Goal: Information Seeking & Learning: Learn about a topic

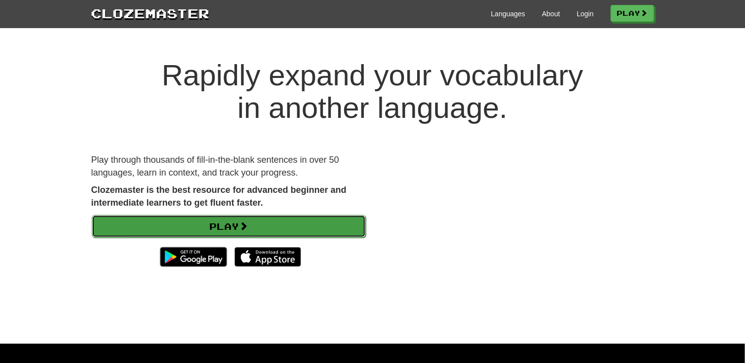
click at [243, 222] on span at bounding box center [243, 226] width 9 height 9
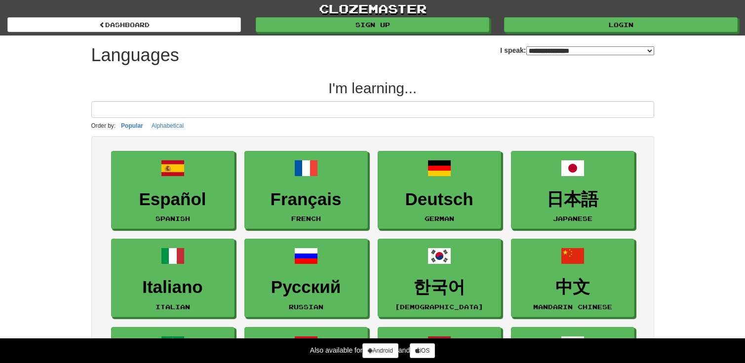
select select "*******"
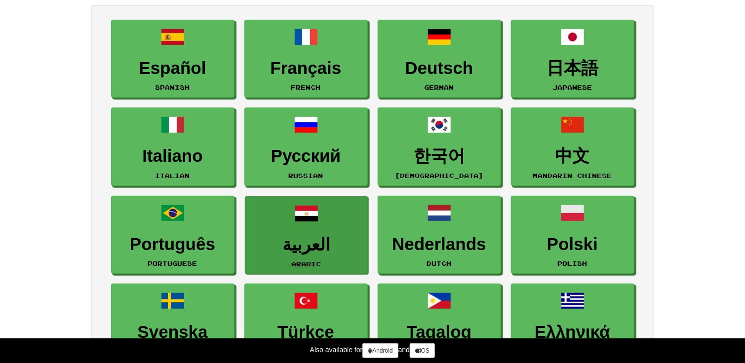
scroll to position [148, 0]
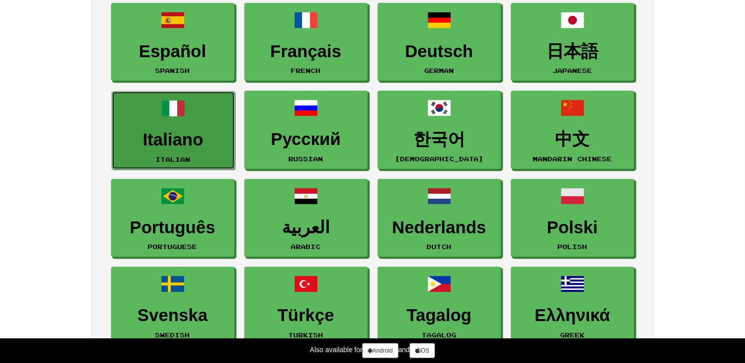
click at [186, 130] on h3 "Italiano" at bounding box center [173, 139] width 113 height 19
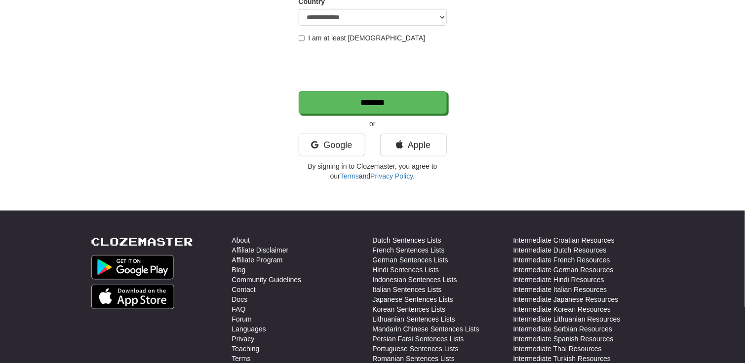
scroll to position [197, 0]
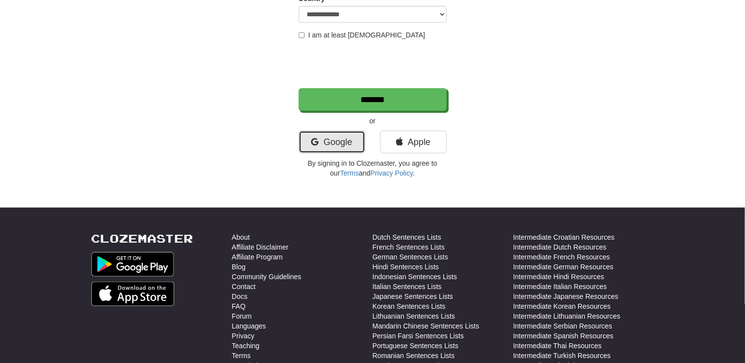
click at [317, 144] on link "Google" at bounding box center [332, 142] width 67 height 23
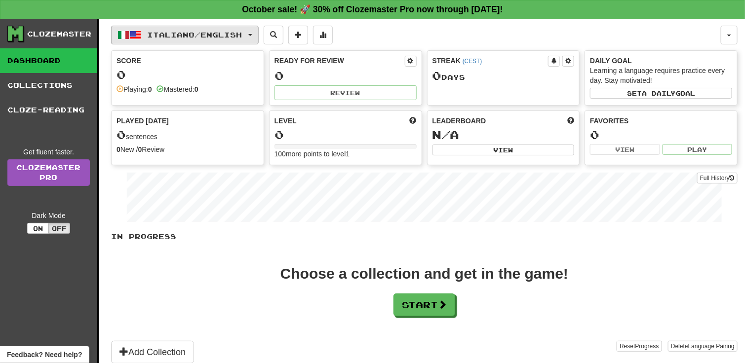
click at [252, 34] on span "button" at bounding box center [250, 35] width 4 height 2
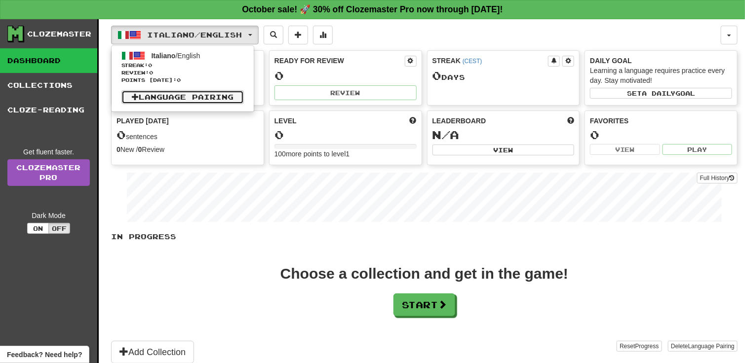
click at [210, 97] on link "Language Pairing" at bounding box center [182, 97] width 122 height 14
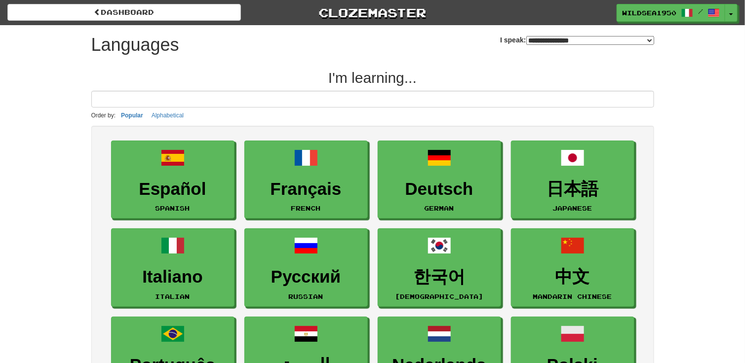
click at [642, 48] on div "**********" at bounding box center [372, 42] width 563 height 35
click at [649, 39] on select "**********" at bounding box center [590, 40] width 128 height 9
select select "*******"
click at [526, 36] on select "**********" at bounding box center [590, 40] width 128 height 9
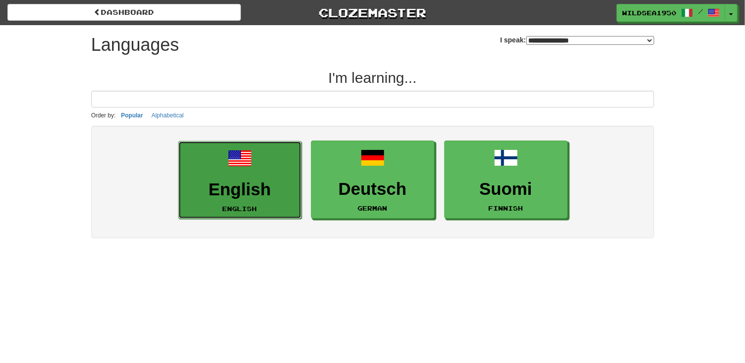
click at [248, 190] on h3 "English" at bounding box center [240, 189] width 113 height 19
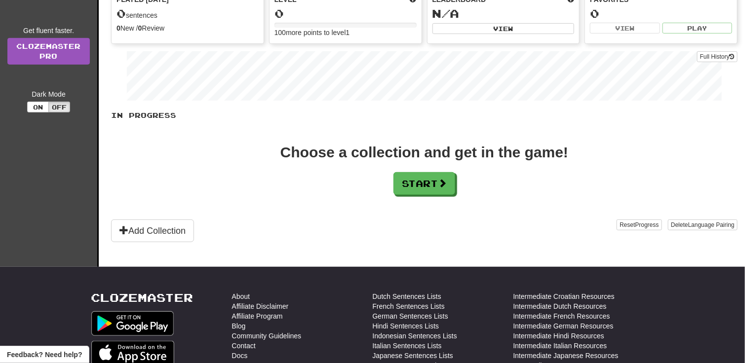
scroll to position [99, 0]
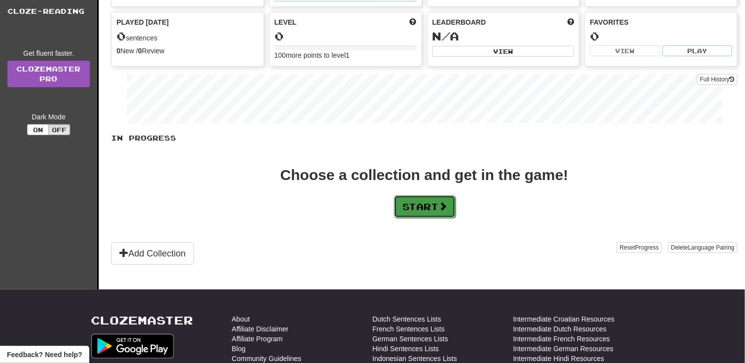
click at [416, 208] on button "Start" at bounding box center [425, 206] width 62 height 23
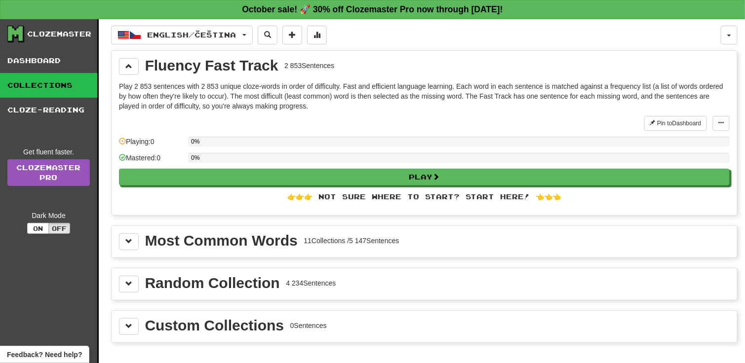
click at [440, 228] on div "Most Common Words 11 Collections / 5 147 Sentences" at bounding box center [424, 242] width 625 height 32
click at [440, 234] on div "Most Common Words 11 Collections / 5 147 Sentences" at bounding box center [424, 241] width 610 height 17
click at [133, 241] on button at bounding box center [129, 241] width 20 height 17
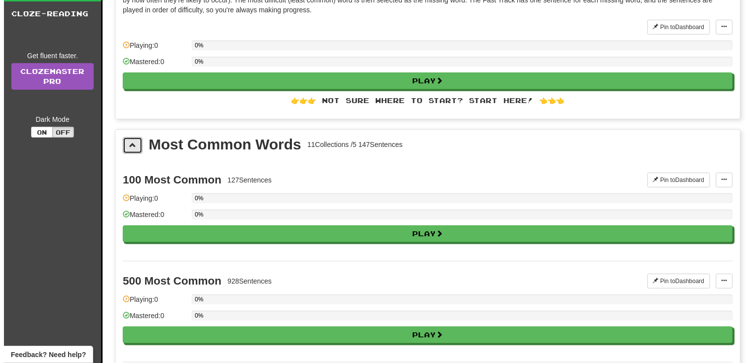
scroll to position [99, 0]
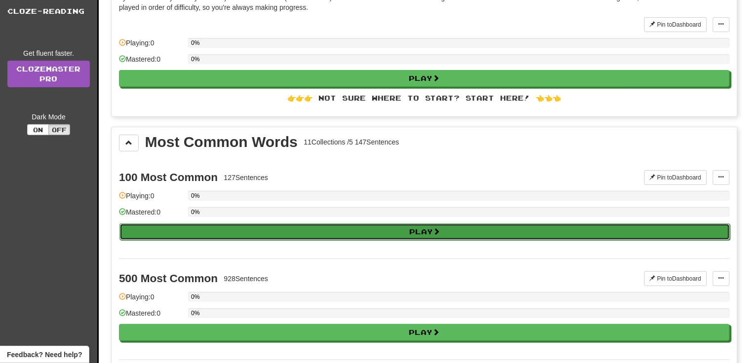
click at [313, 225] on button "Play" at bounding box center [424, 232] width 610 height 17
select select "**"
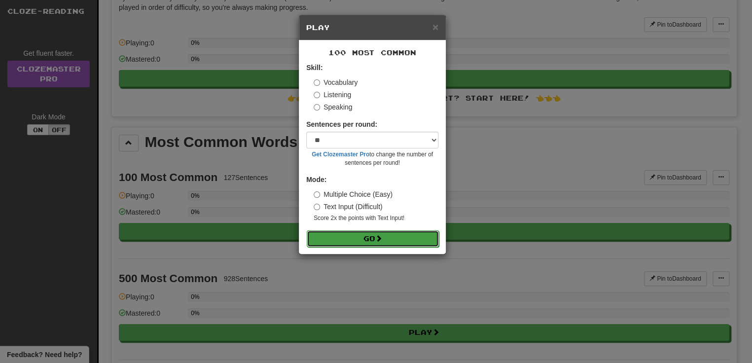
click at [383, 244] on button "Go" at bounding box center [373, 238] width 132 height 17
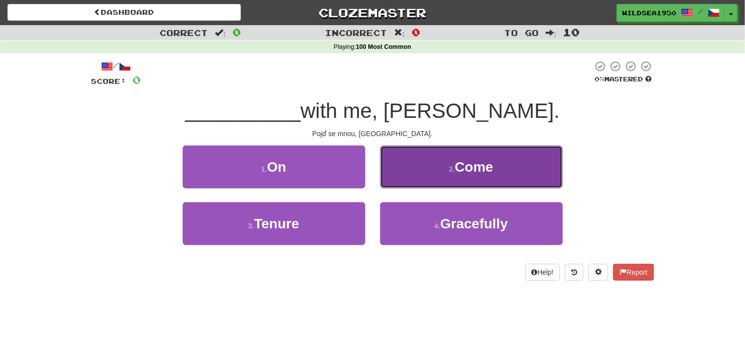
click at [483, 159] on span "Come" at bounding box center [473, 166] width 38 height 15
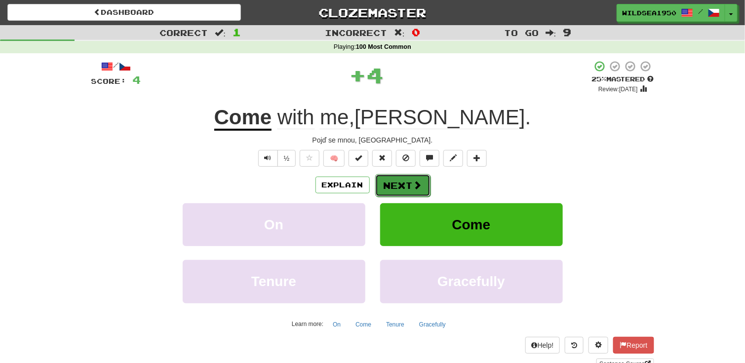
click at [415, 185] on span at bounding box center [417, 185] width 9 height 9
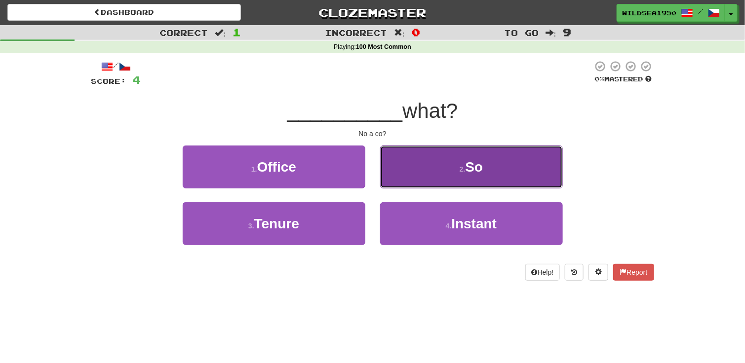
click at [483, 158] on button "2 . So" at bounding box center [471, 167] width 183 height 43
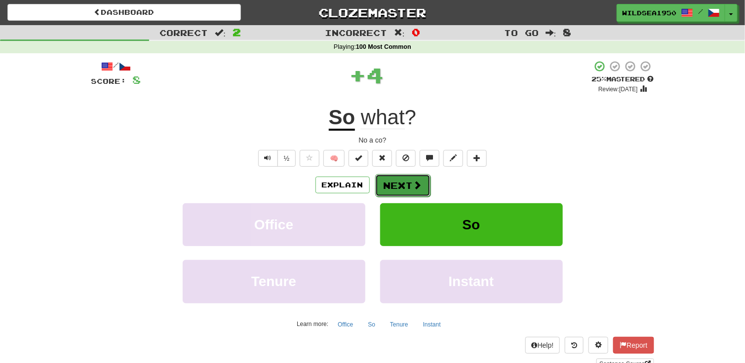
click at [408, 187] on button "Next" at bounding box center [402, 185] width 55 height 23
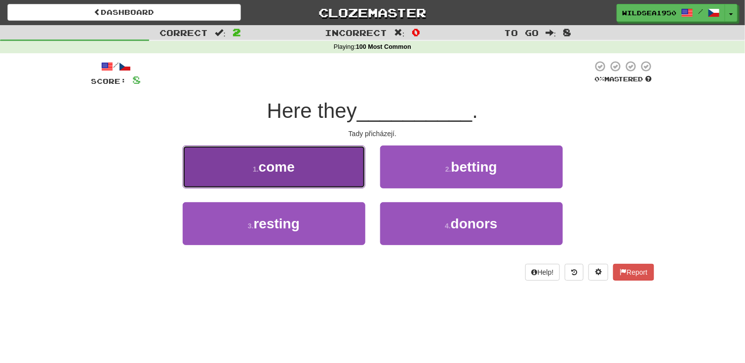
click at [301, 157] on button "1 . come" at bounding box center [274, 167] width 183 height 43
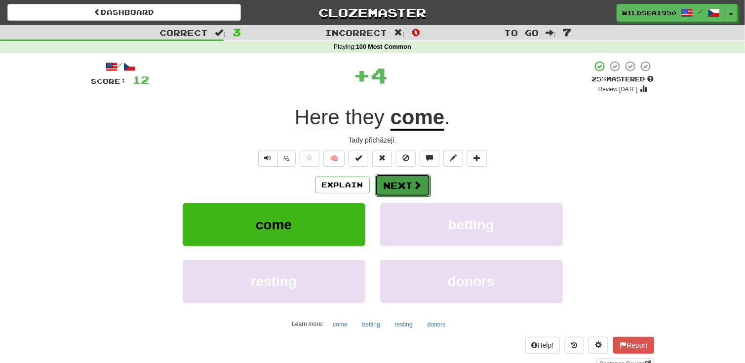
click at [401, 184] on button "Next" at bounding box center [402, 185] width 55 height 23
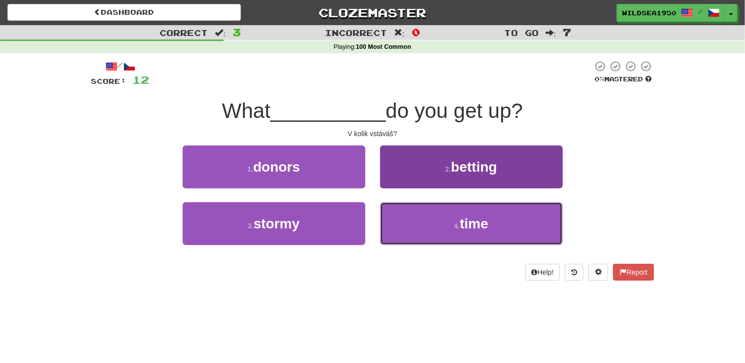
click at [440, 220] on button "4 . time" at bounding box center [471, 223] width 183 height 43
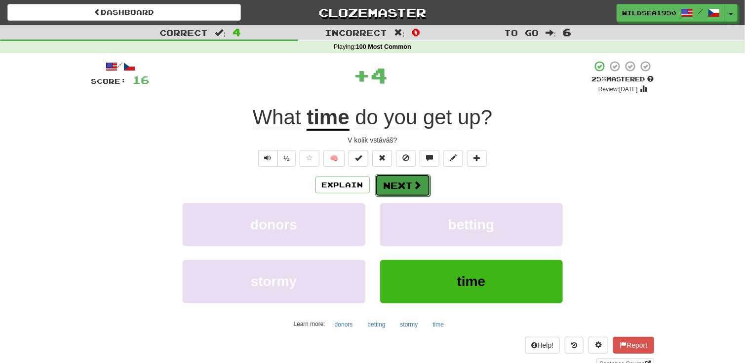
click at [403, 184] on button "Next" at bounding box center [402, 185] width 55 height 23
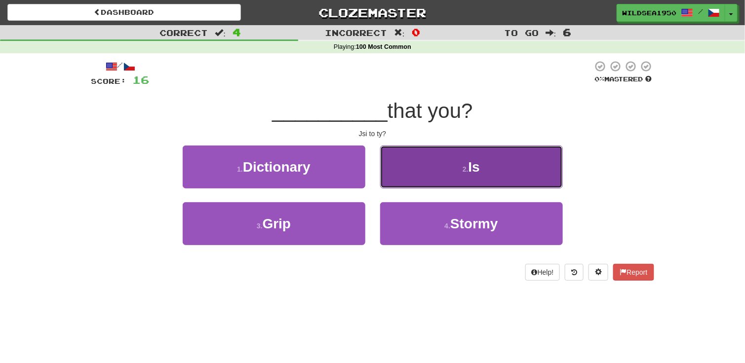
click at [480, 162] on span "Is" at bounding box center [473, 166] width 11 height 15
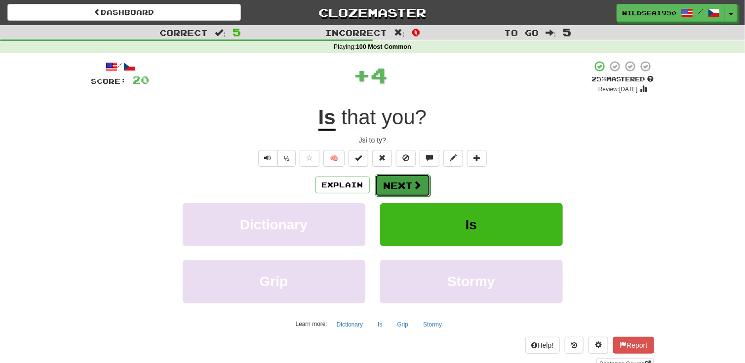
click at [408, 184] on button "Next" at bounding box center [402, 185] width 55 height 23
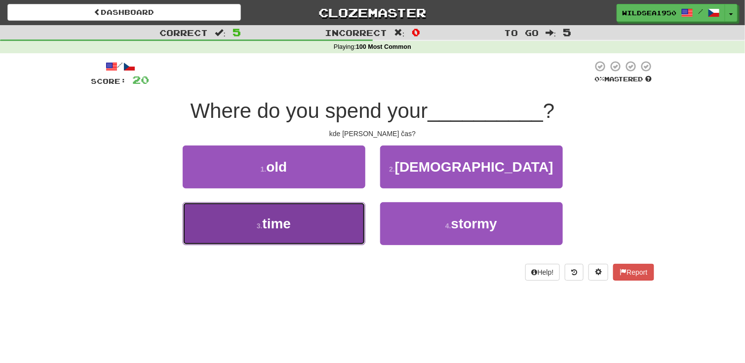
click at [330, 219] on button "3 . time" at bounding box center [274, 223] width 183 height 43
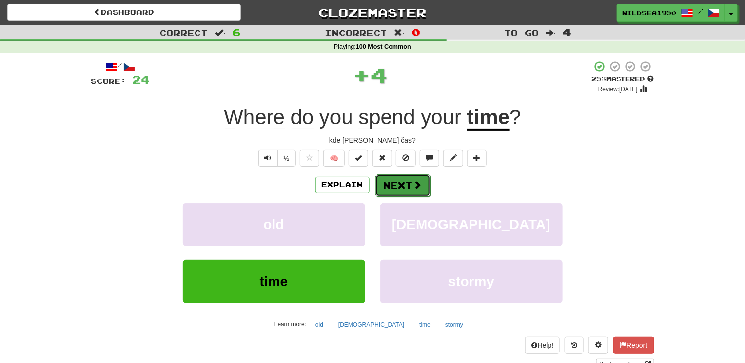
click at [413, 184] on span at bounding box center [417, 185] width 9 height 9
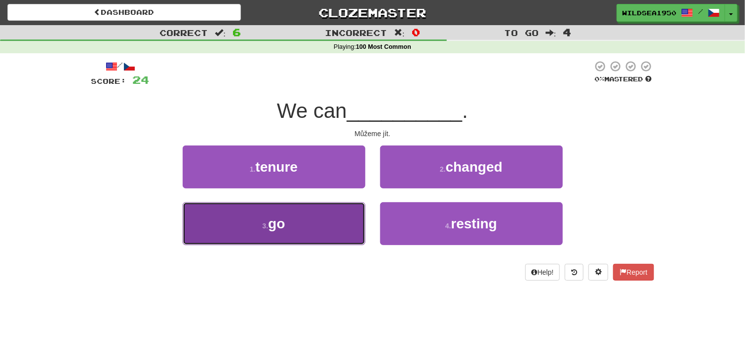
click at [339, 230] on button "3 . go" at bounding box center [274, 223] width 183 height 43
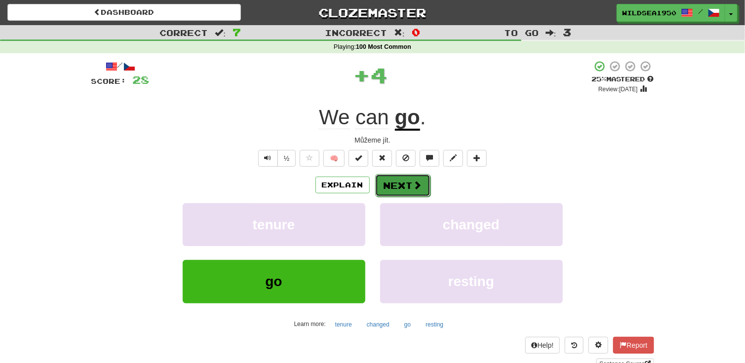
click at [414, 185] on span at bounding box center [417, 185] width 9 height 9
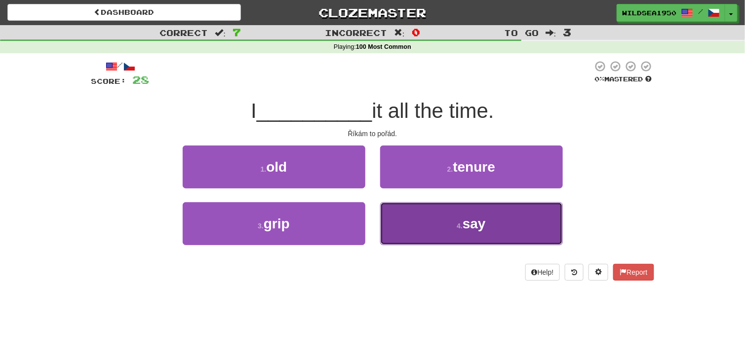
click at [467, 213] on button "4 . say" at bounding box center [471, 223] width 183 height 43
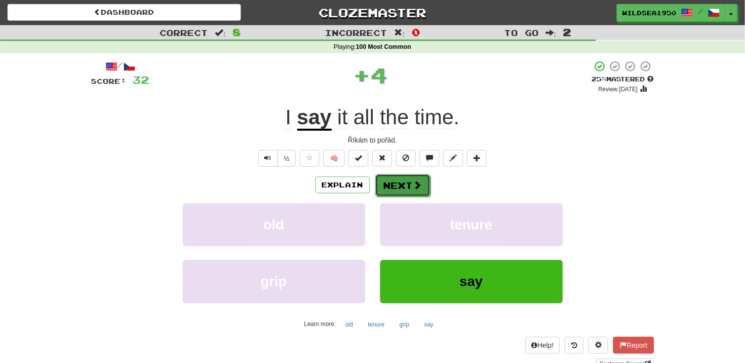
click at [417, 186] on span at bounding box center [417, 185] width 9 height 9
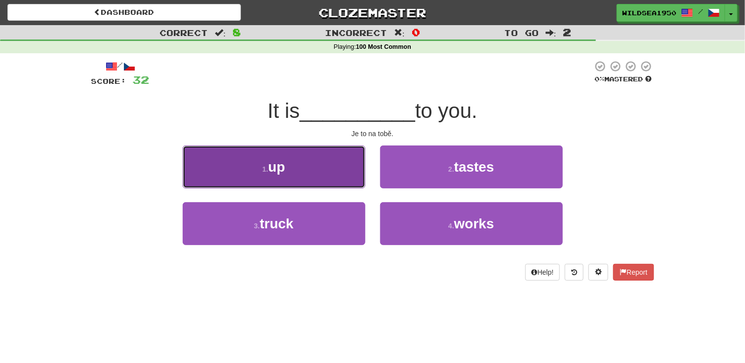
click at [305, 168] on button "1 . up" at bounding box center [274, 167] width 183 height 43
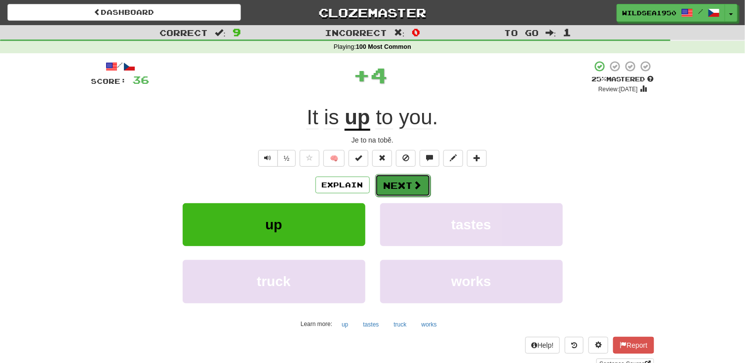
click at [415, 186] on span at bounding box center [417, 185] width 9 height 9
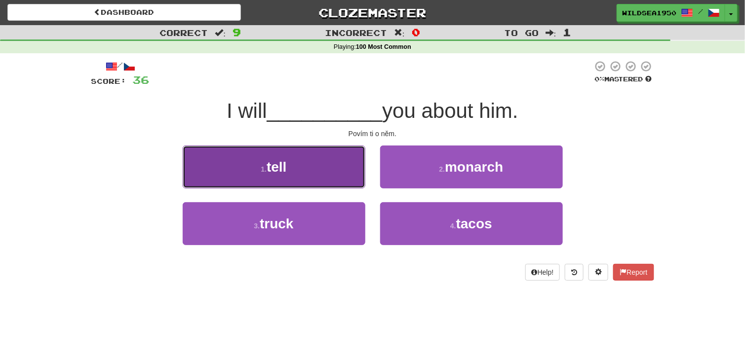
click at [311, 162] on button "1 . tell" at bounding box center [274, 167] width 183 height 43
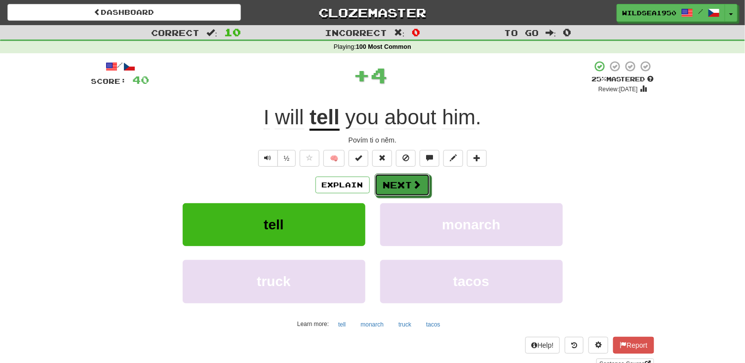
click at [413, 183] on span at bounding box center [417, 184] width 9 height 9
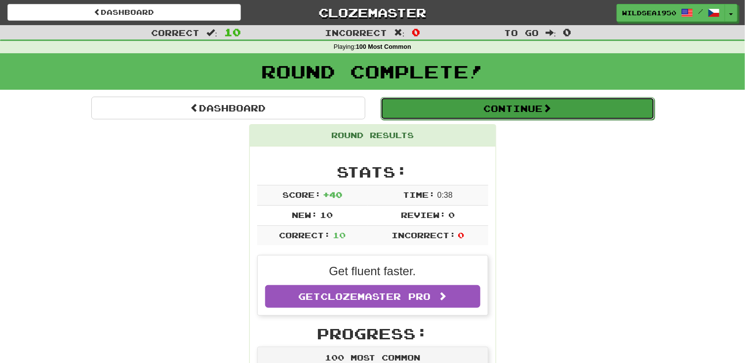
click at [569, 109] on button "Continue" at bounding box center [517, 108] width 274 height 23
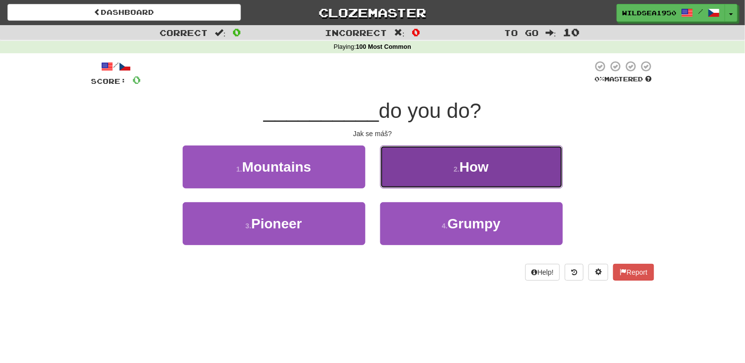
click at [511, 161] on button "2 . How" at bounding box center [471, 167] width 183 height 43
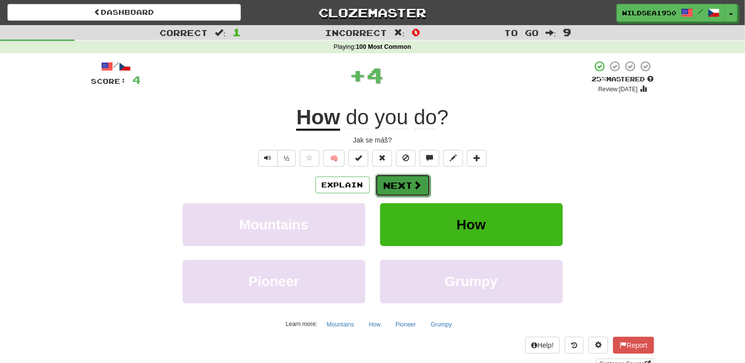
click at [413, 181] on span at bounding box center [417, 185] width 9 height 9
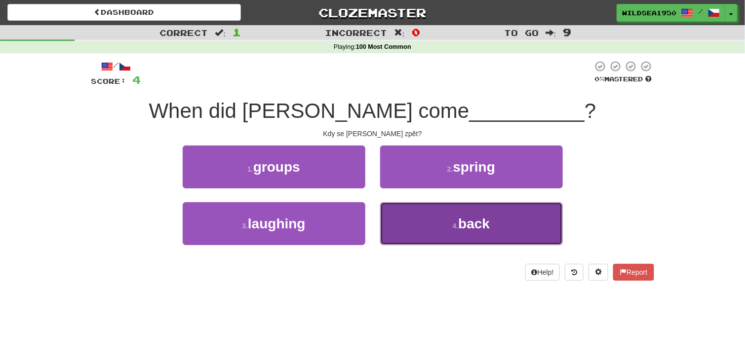
click at [477, 218] on span "back" at bounding box center [474, 223] width 32 height 15
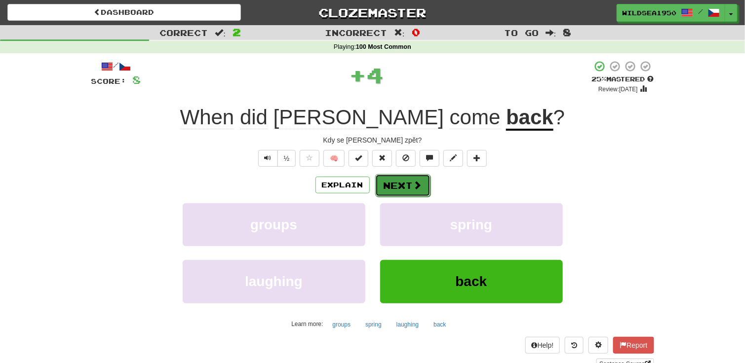
click at [424, 183] on button "Next" at bounding box center [402, 185] width 55 height 23
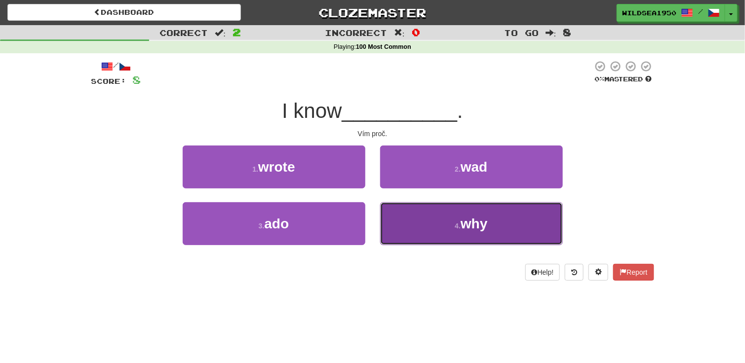
click at [472, 221] on span "why" at bounding box center [473, 223] width 27 height 15
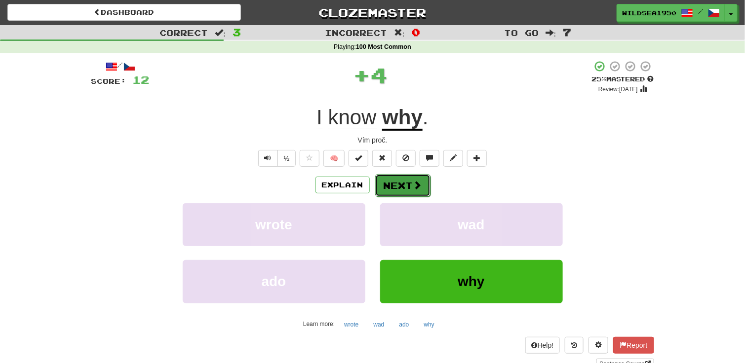
click at [420, 188] on span at bounding box center [417, 185] width 9 height 9
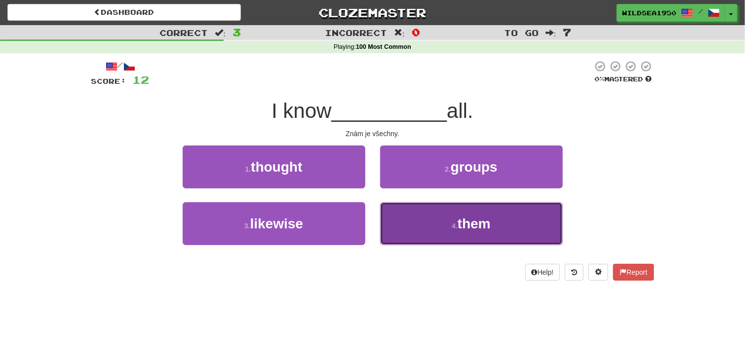
click at [501, 219] on button "4 . them" at bounding box center [471, 223] width 183 height 43
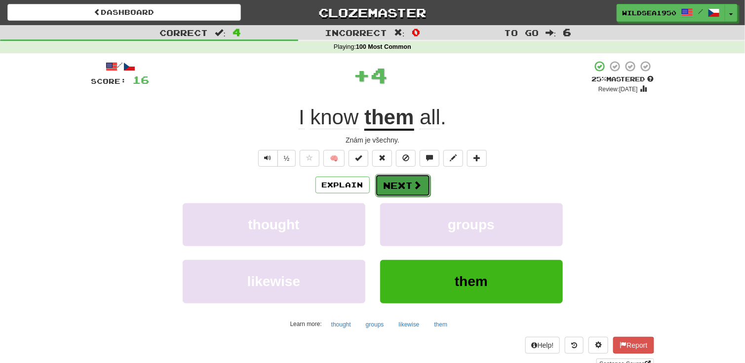
click at [417, 184] on span at bounding box center [417, 185] width 9 height 9
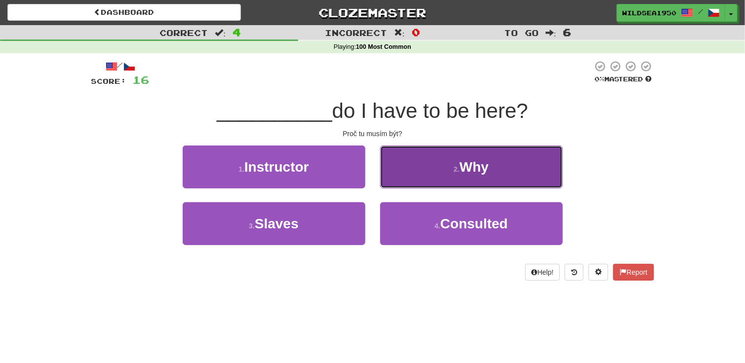
click at [498, 174] on button "2 . Why" at bounding box center [471, 167] width 183 height 43
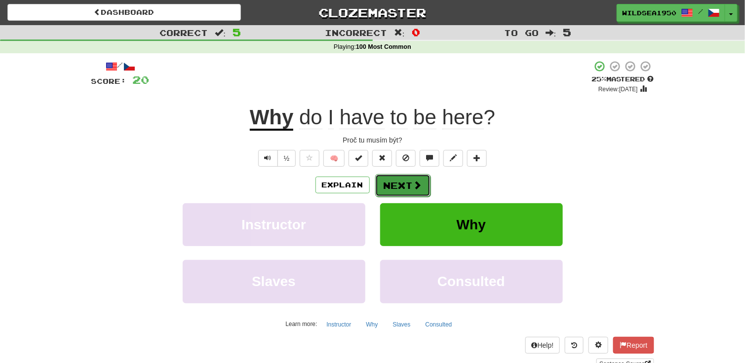
click at [415, 183] on span at bounding box center [417, 185] width 9 height 9
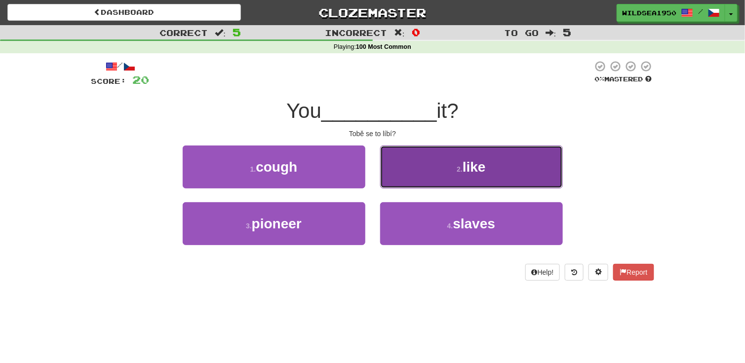
click at [498, 167] on button "2 . like" at bounding box center [471, 167] width 183 height 43
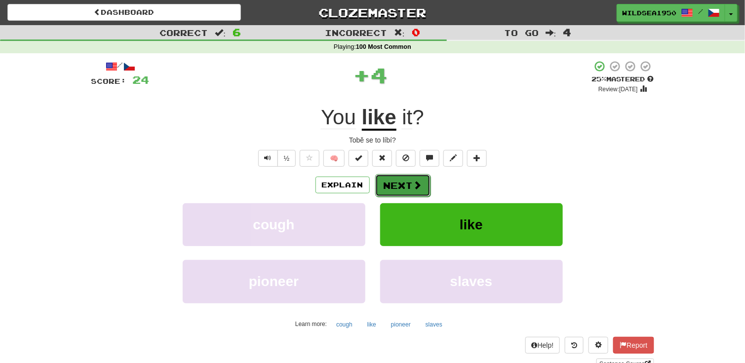
click at [410, 184] on button "Next" at bounding box center [402, 185] width 55 height 23
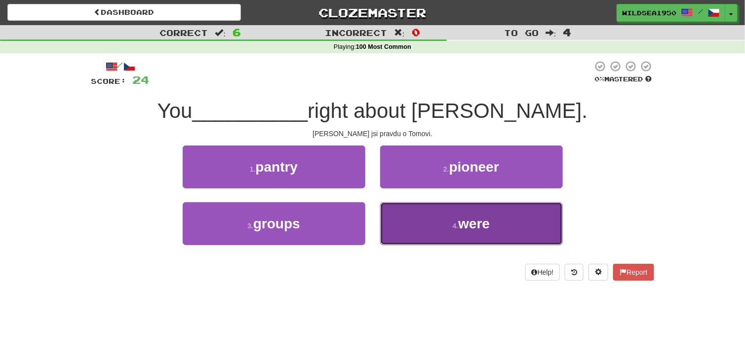
click at [491, 217] on button "4 . were" at bounding box center [471, 223] width 183 height 43
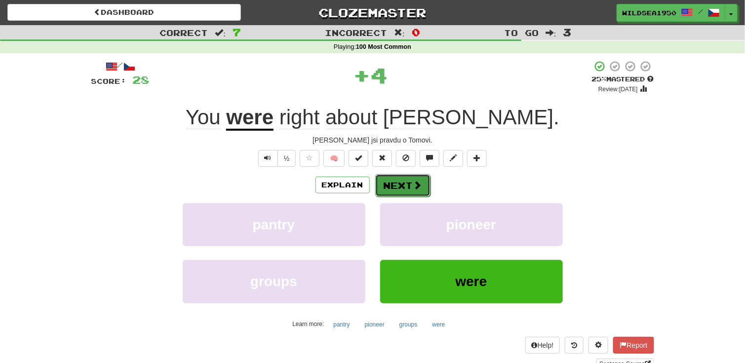
click at [419, 189] on span at bounding box center [417, 185] width 9 height 9
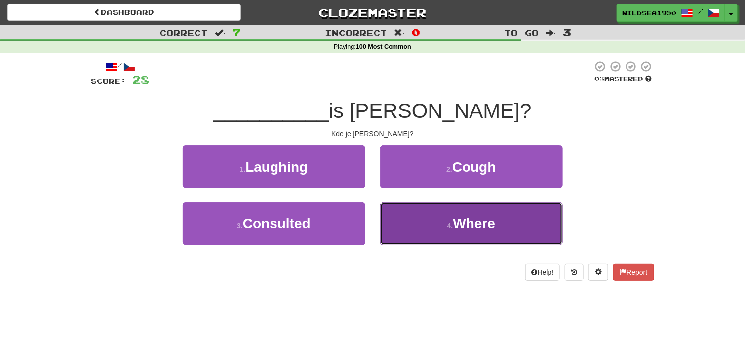
click at [476, 222] on span "Where" at bounding box center [474, 223] width 42 height 15
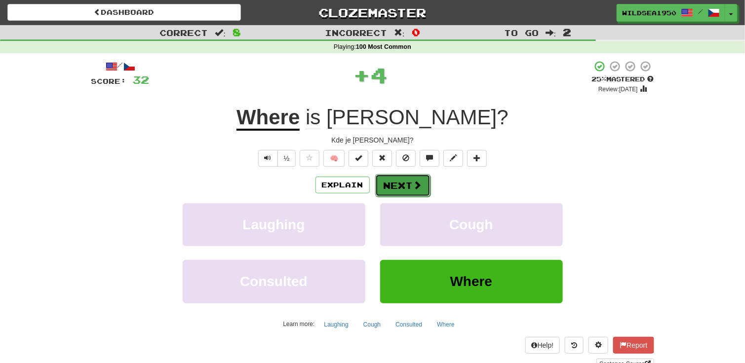
click at [413, 187] on span at bounding box center [417, 185] width 9 height 9
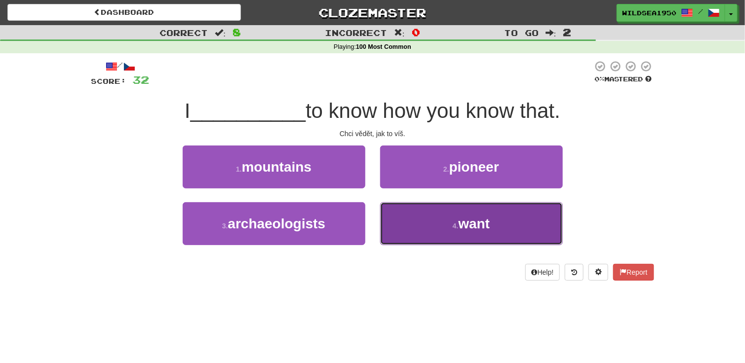
click at [481, 221] on span "want" at bounding box center [474, 223] width 32 height 15
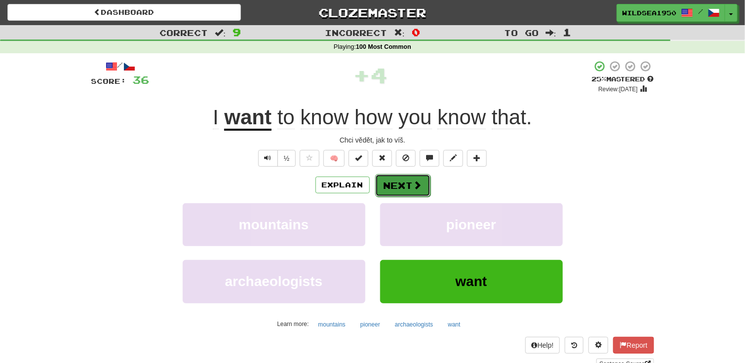
click at [423, 187] on button "Next" at bounding box center [402, 185] width 55 height 23
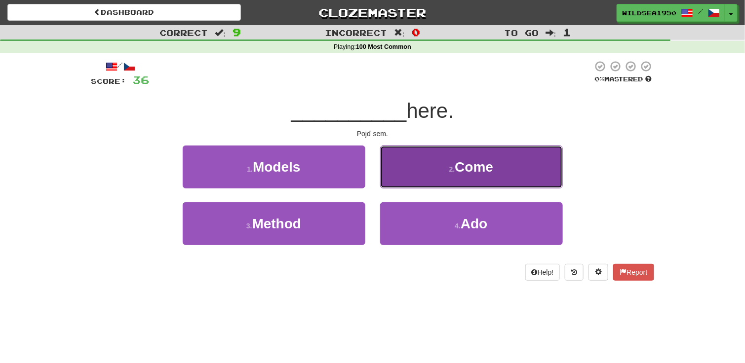
click at [469, 167] on span "Come" at bounding box center [473, 166] width 38 height 15
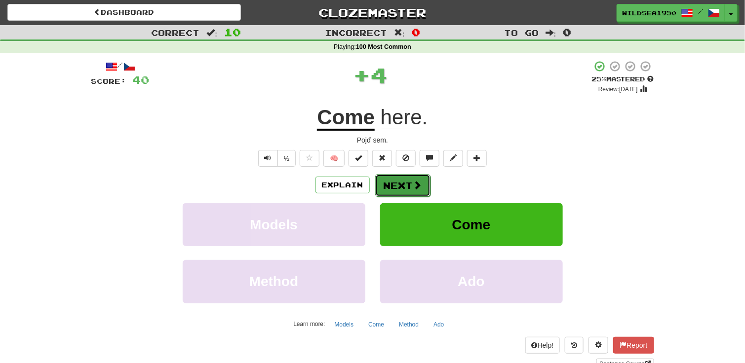
click at [417, 182] on span at bounding box center [417, 185] width 9 height 9
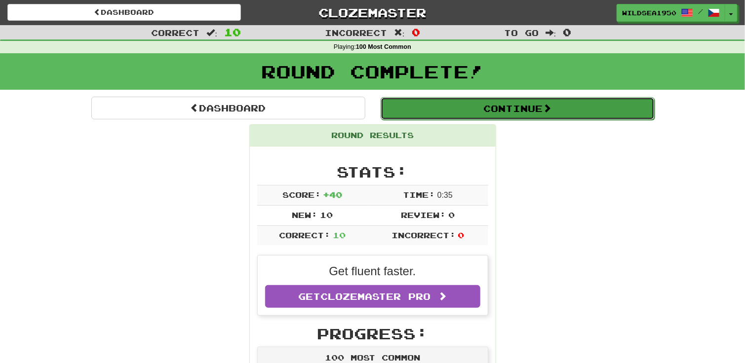
click at [535, 115] on button "Continue" at bounding box center [517, 108] width 274 height 23
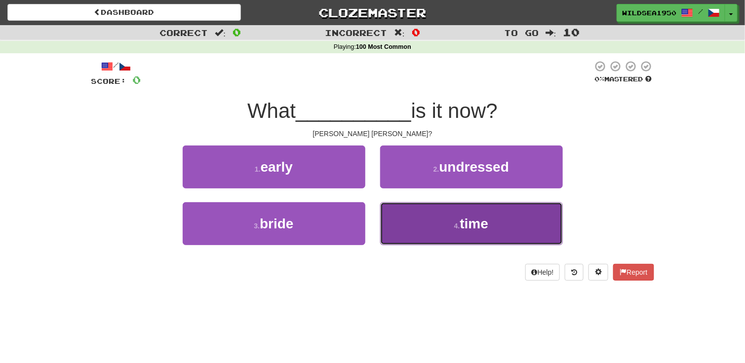
click at [526, 214] on button "4 . time" at bounding box center [471, 223] width 183 height 43
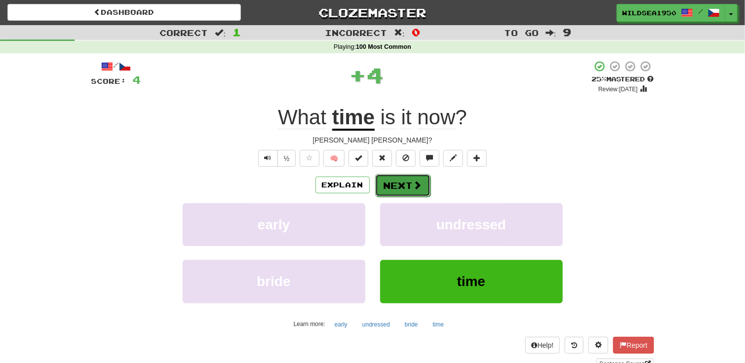
click at [425, 183] on button "Next" at bounding box center [402, 185] width 55 height 23
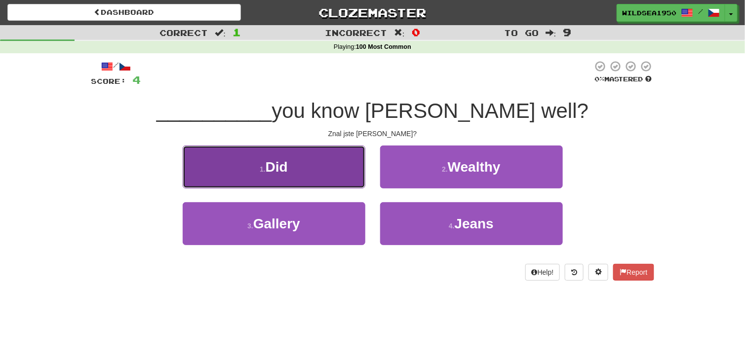
drag, startPoint x: 325, startPoint y: 172, endPoint x: 331, endPoint y: 172, distance: 6.4
click at [325, 172] on button "1 . Did" at bounding box center [274, 167] width 183 height 43
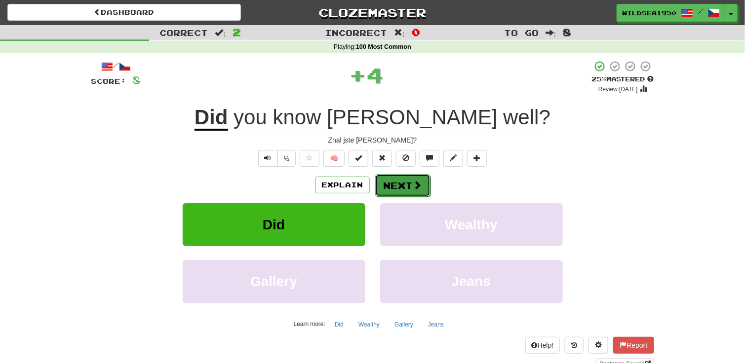
click at [421, 184] on button "Next" at bounding box center [402, 185] width 55 height 23
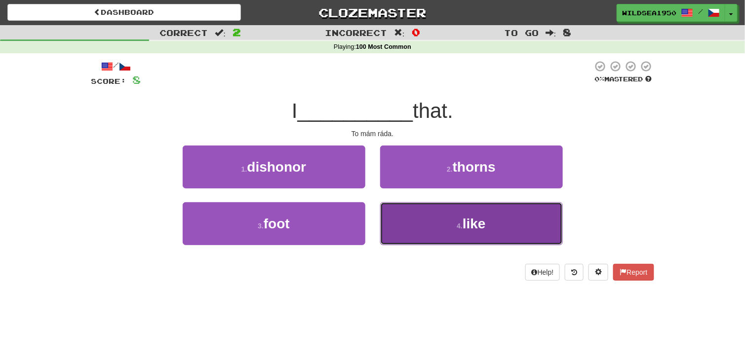
click at [441, 229] on button "4 . like" at bounding box center [471, 223] width 183 height 43
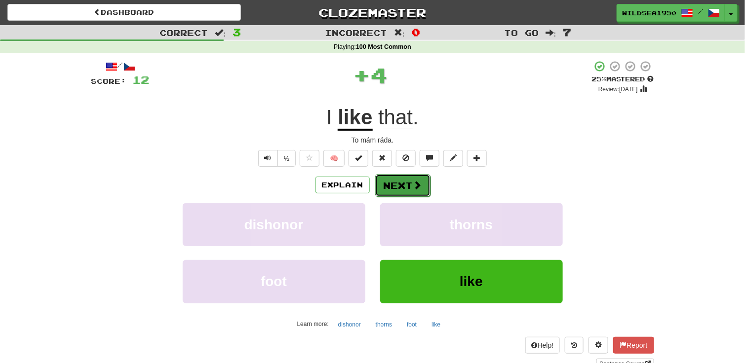
click at [413, 182] on span at bounding box center [417, 185] width 9 height 9
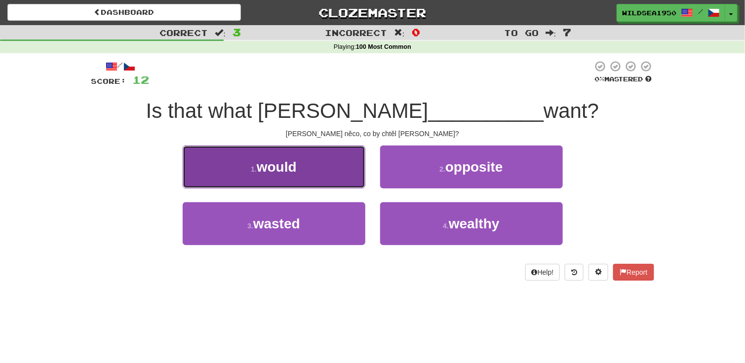
click at [340, 172] on button "1 . would" at bounding box center [274, 167] width 183 height 43
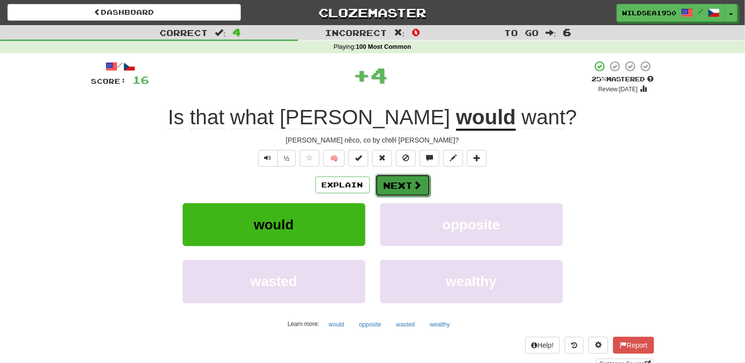
click at [410, 185] on button "Next" at bounding box center [402, 185] width 55 height 23
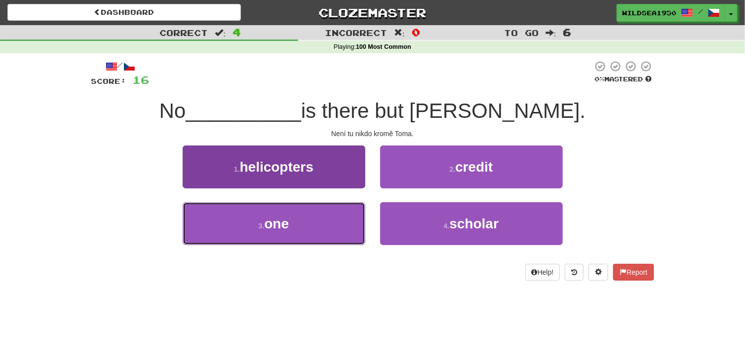
click at [314, 229] on button "3 . one" at bounding box center [274, 223] width 183 height 43
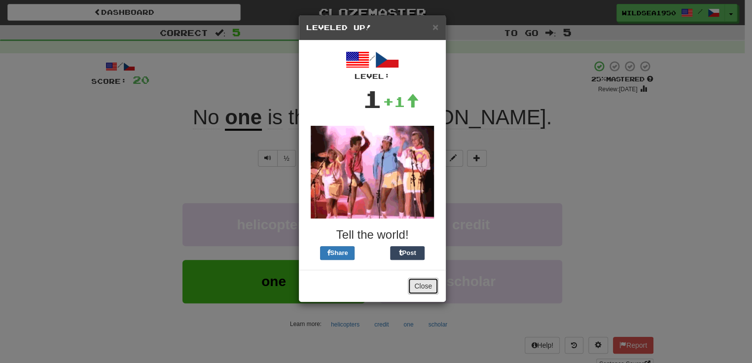
click at [420, 282] on button "Close" at bounding box center [423, 286] width 31 height 17
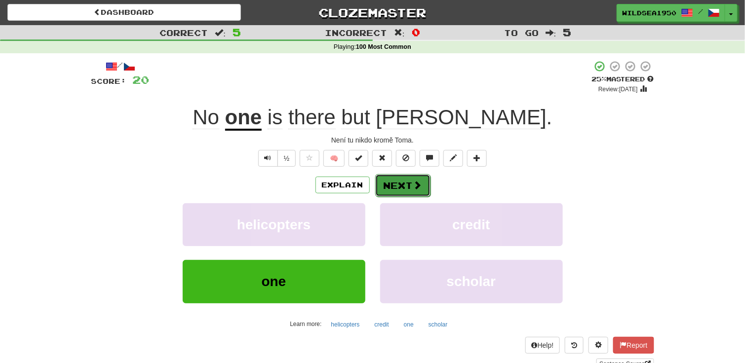
click at [407, 190] on button "Next" at bounding box center [402, 185] width 55 height 23
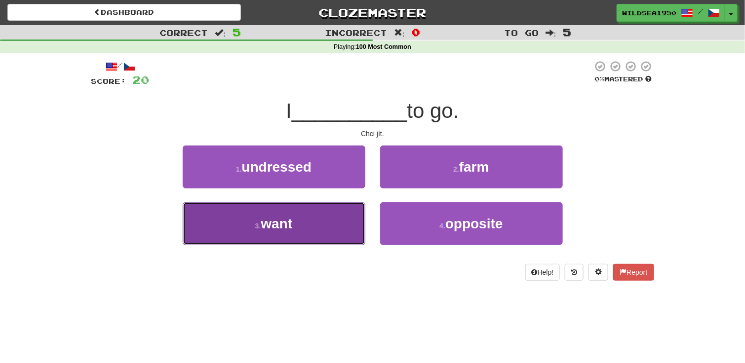
click at [339, 234] on button "3 . want" at bounding box center [274, 223] width 183 height 43
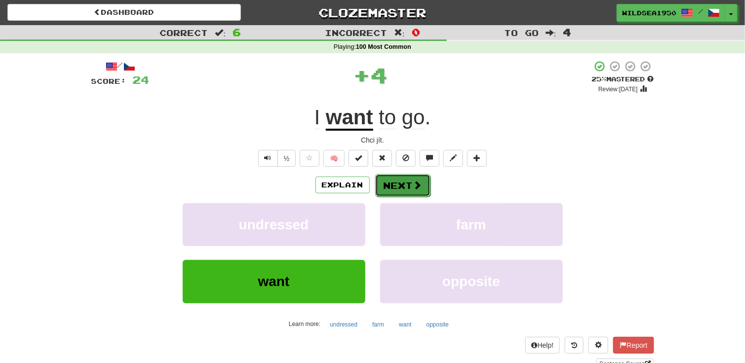
click at [415, 181] on span at bounding box center [417, 185] width 9 height 9
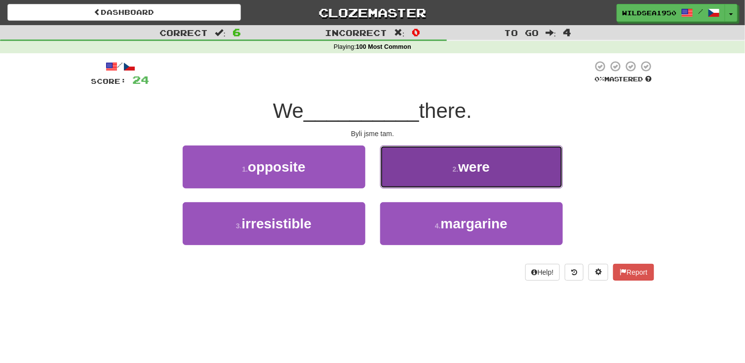
click at [452, 174] on button "2 . were" at bounding box center [471, 167] width 183 height 43
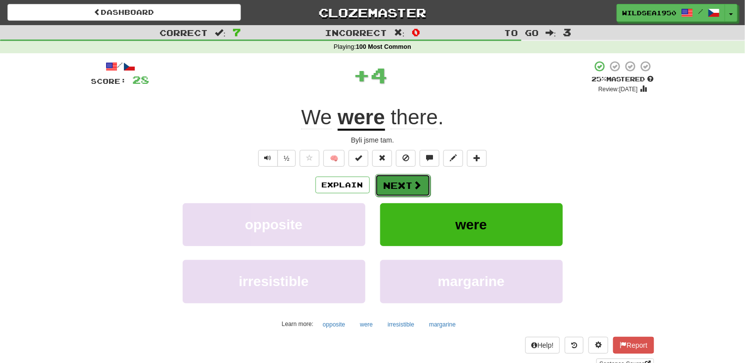
click at [413, 181] on span at bounding box center [417, 185] width 9 height 9
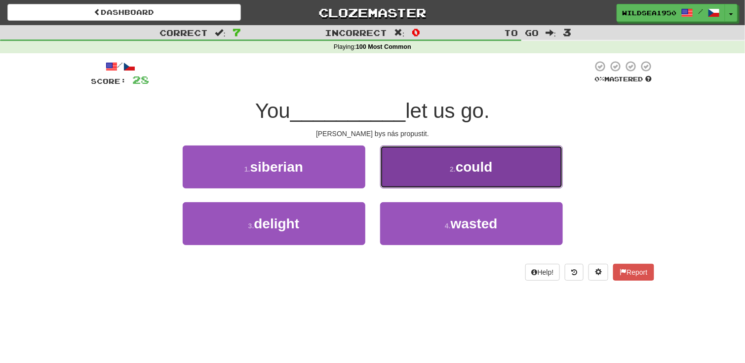
click at [481, 162] on span "could" at bounding box center [473, 166] width 37 height 15
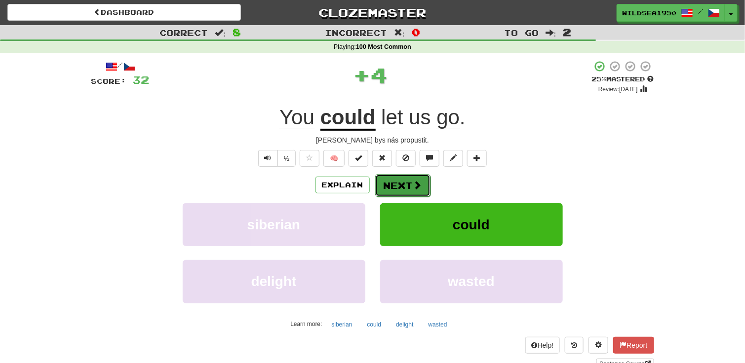
click at [419, 186] on span at bounding box center [417, 185] width 9 height 9
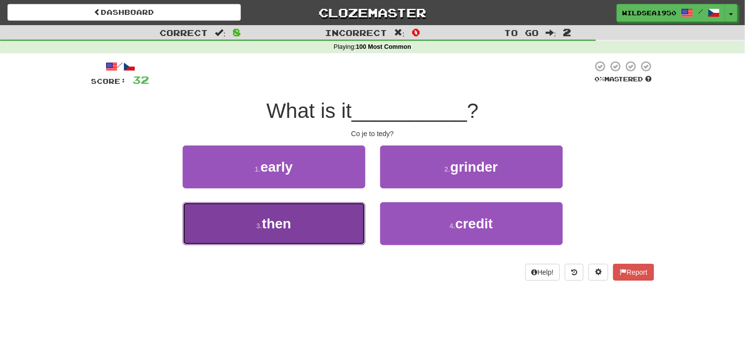
click at [306, 223] on button "3 . then" at bounding box center [274, 223] width 183 height 43
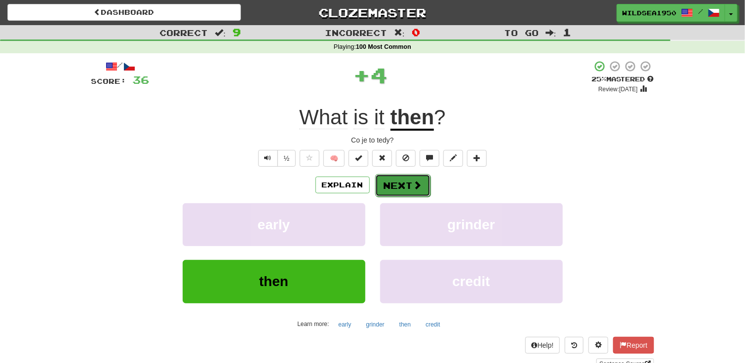
click at [409, 183] on button "Next" at bounding box center [402, 185] width 55 height 23
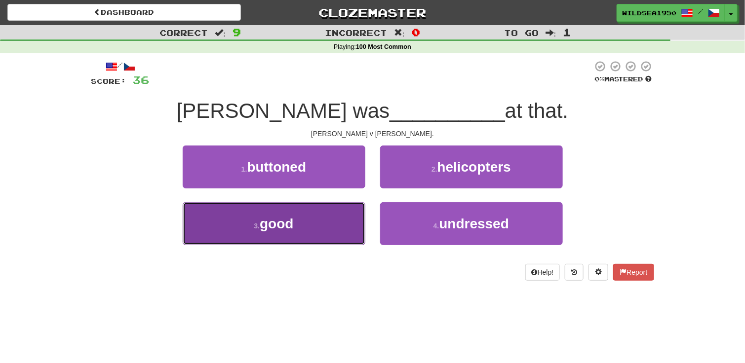
click at [319, 225] on button "3 . good" at bounding box center [274, 223] width 183 height 43
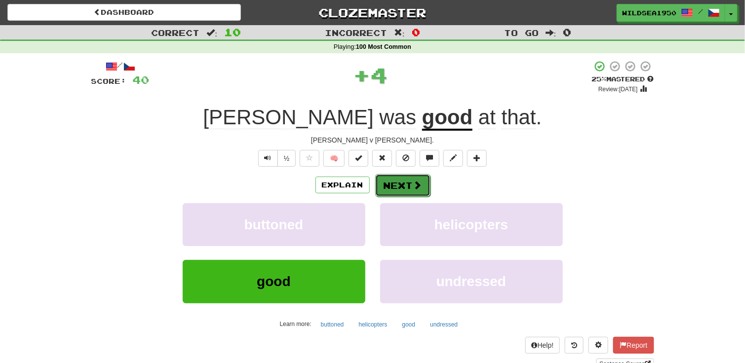
click at [421, 179] on button "Next" at bounding box center [402, 185] width 55 height 23
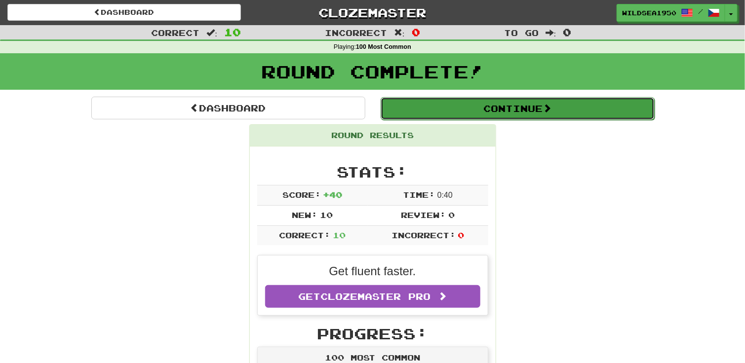
click at [551, 107] on span at bounding box center [546, 108] width 9 height 9
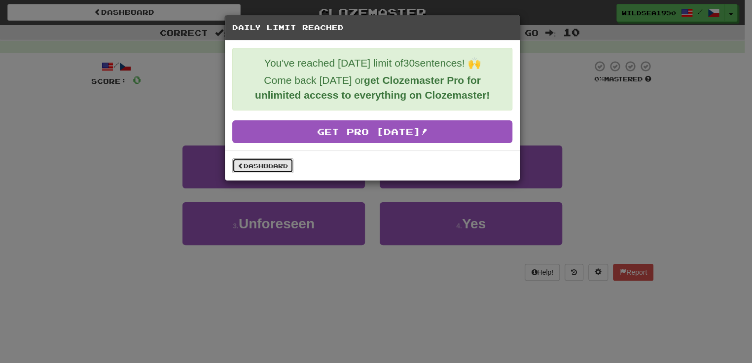
click at [283, 164] on link "Dashboard" at bounding box center [262, 165] width 61 height 15
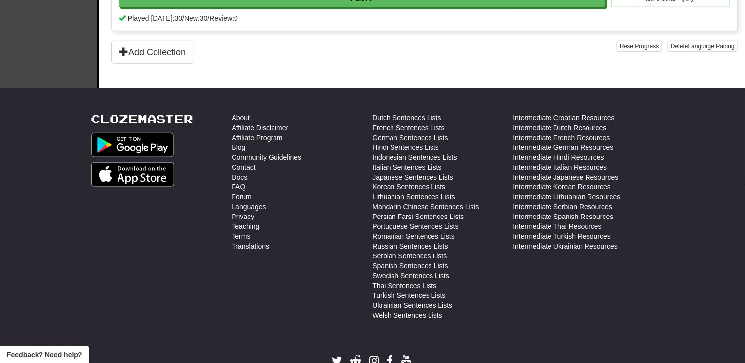
scroll to position [345, 0]
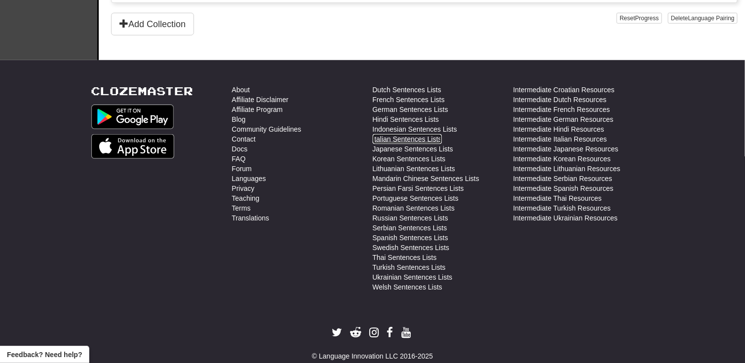
click at [407, 137] on link "Italian Sentences Lists" at bounding box center [407, 139] width 69 height 10
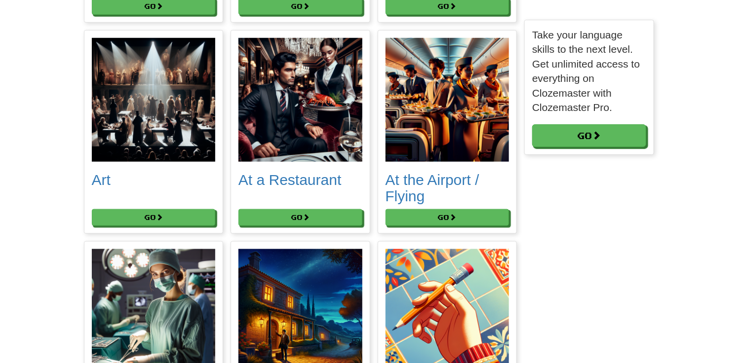
scroll to position [395, 0]
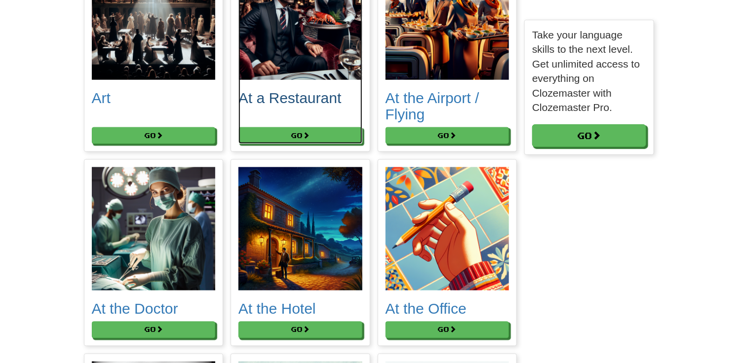
click at [315, 33] on img at bounding box center [300, 18] width 124 height 124
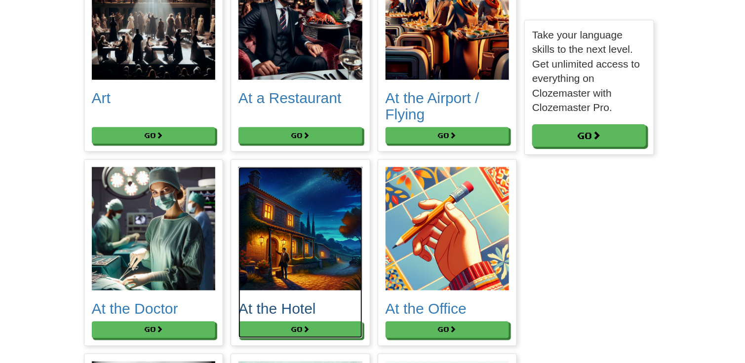
click at [281, 209] on img at bounding box center [300, 229] width 124 height 124
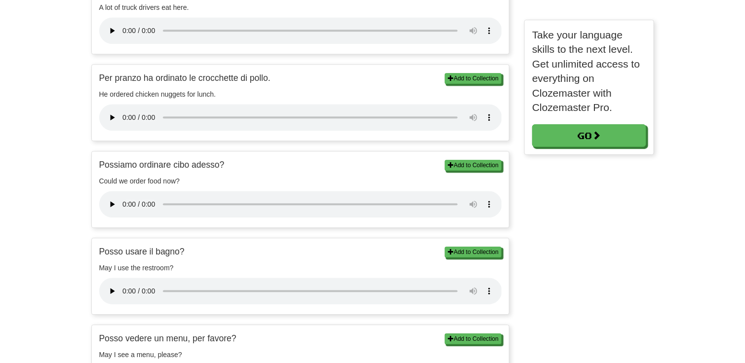
scroll to position [1036, 0]
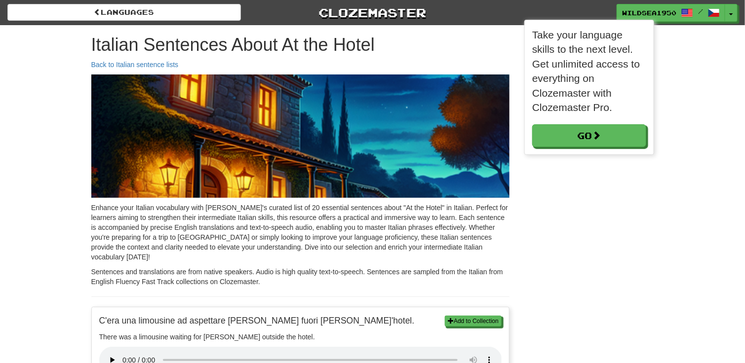
scroll to position [135, 129]
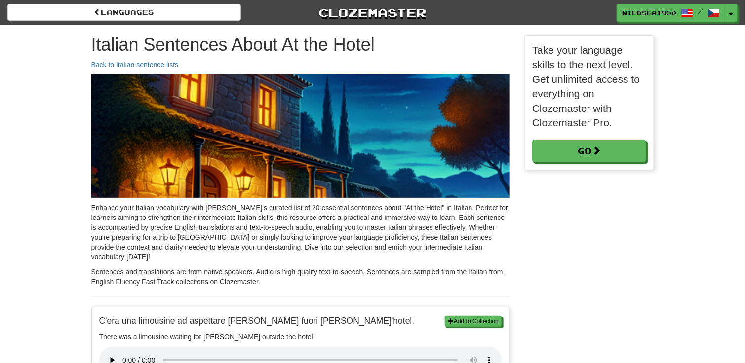
drag, startPoint x: 55, startPoint y: 301, endPoint x: 21, endPoint y: 84, distance: 219.7
click at [733, 21] on button "Toggle Dropdown" at bounding box center [731, 13] width 13 height 18
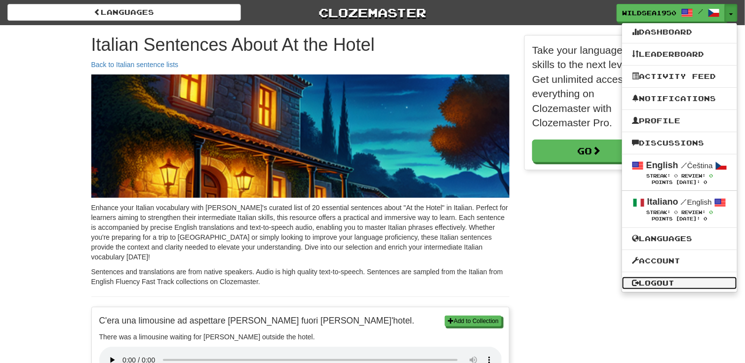
click at [692, 281] on link "Logout" at bounding box center [679, 283] width 115 height 13
